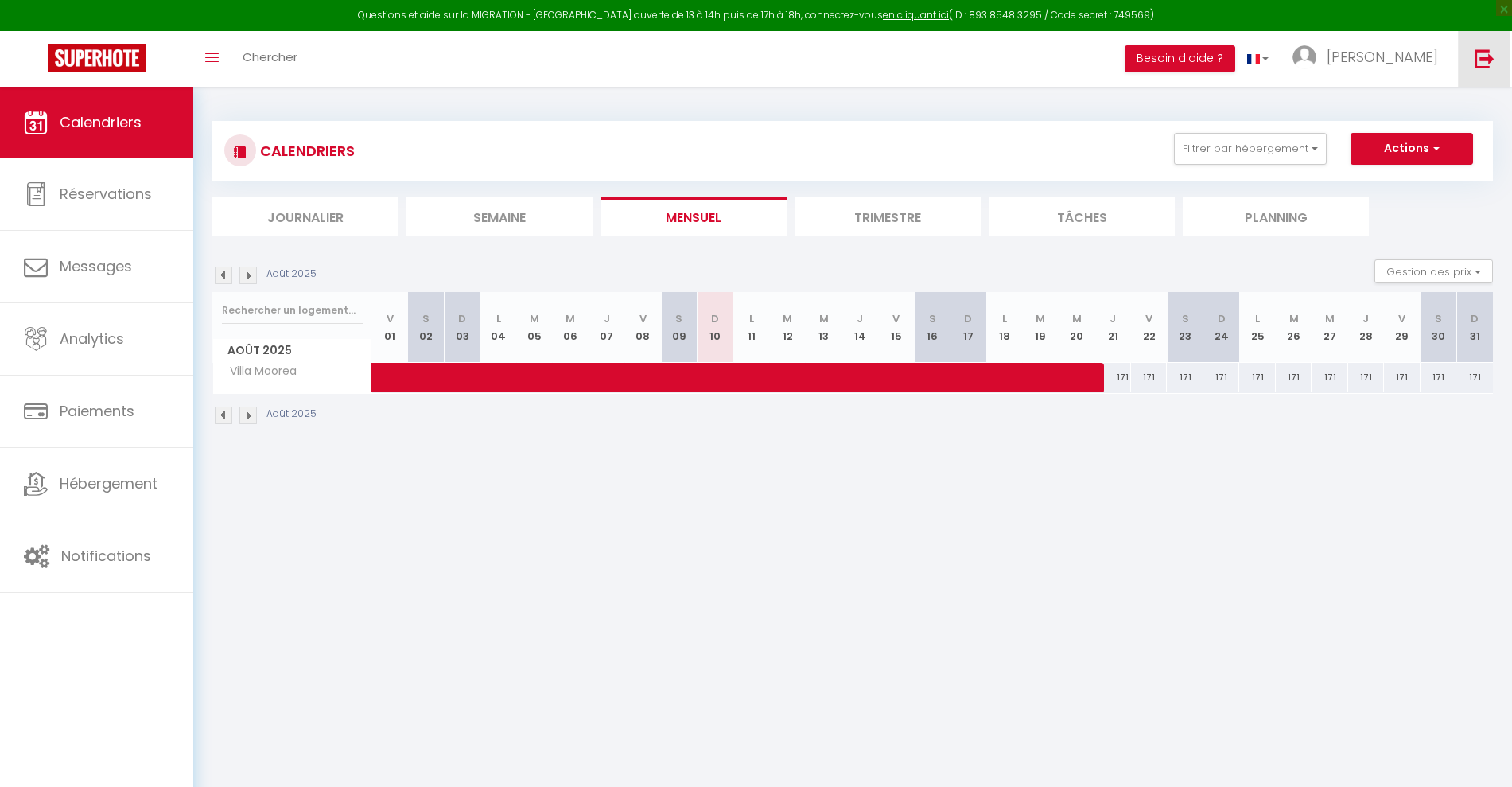
click at [1489, 60] on img at bounding box center [1484, 59] width 20 height 20
click at [1493, 57] on img at bounding box center [1484, 59] width 20 height 20
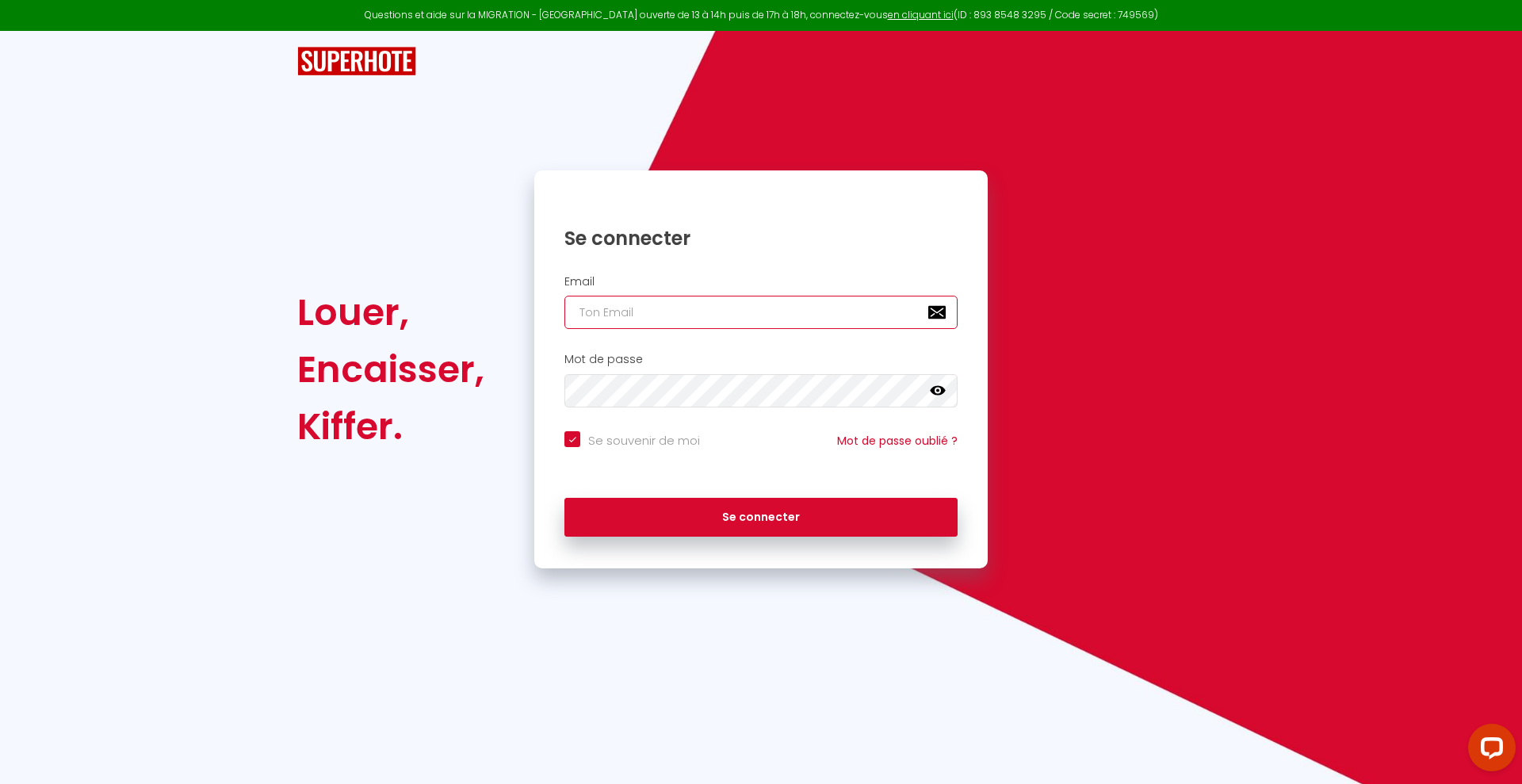
type input "A"
checkbox input "true"
click at [664, 313] on input "A" at bounding box center [761, 312] width 393 height 33
checkbox input "true"
paste input "[EMAIL_ADDRESS][DOMAIN_NAME]"
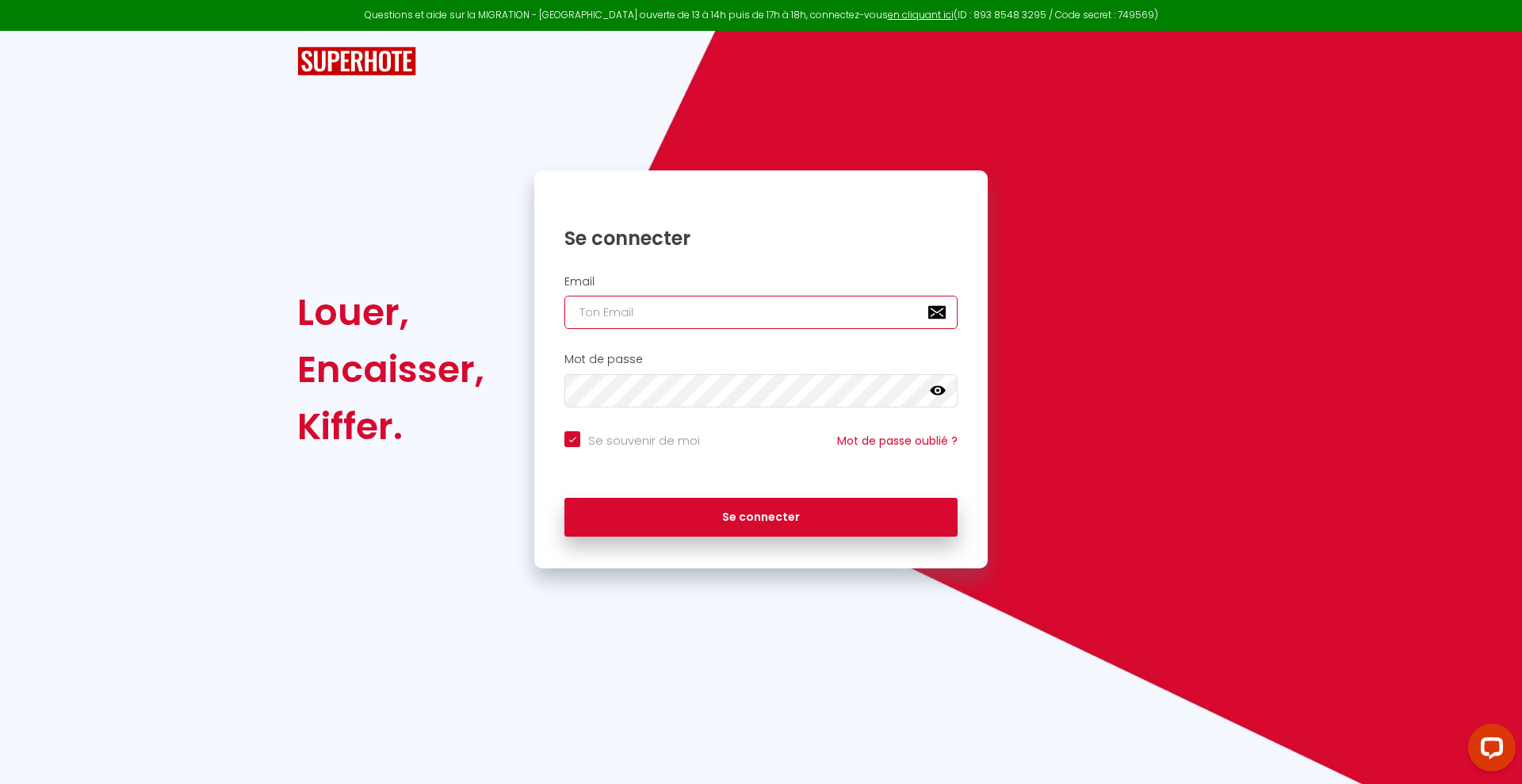
type input "[EMAIL_ADDRESS][DOMAIN_NAME]"
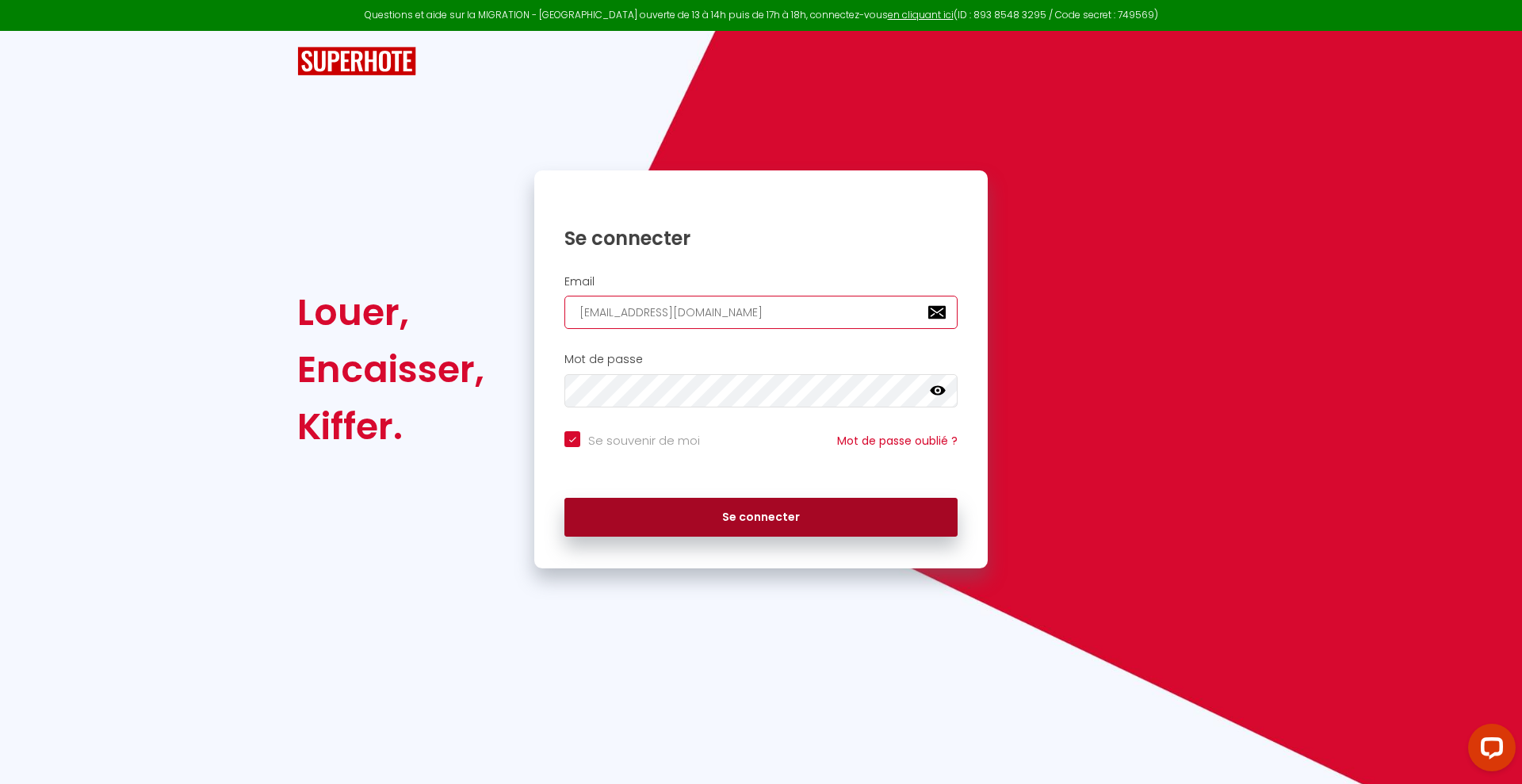
checkbox input "true"
type input "[EMAIL_ADDRESS][DOMAIN_NAME]"
click at [565, 498] on button "Se connecter" at bounding box center [761, 518] width 393 height 40
checkbox input "true"
